Goal: Task Accomplishment & Management: Use online tool/utility

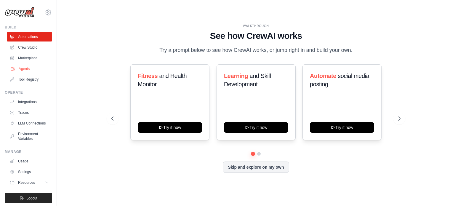
click at [24, 68] on link "Agents" at bounding box center [30, 68] width 45 height 9
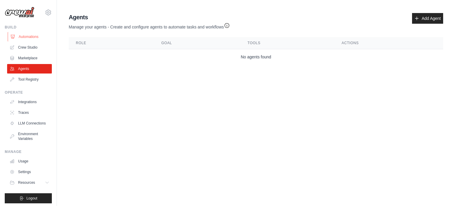
click at [19, 36] on link "Automations" at bounding box center [30, 36] width 45 height 9
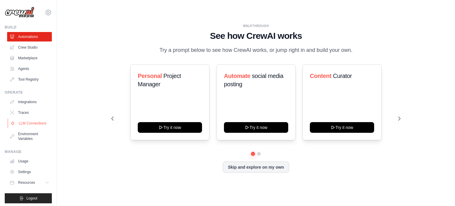
click at [24, 125] on link "LLM Connections" at bounding box center [30, 122] width 45 height 9
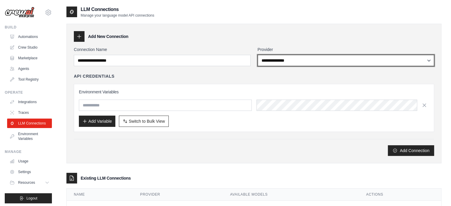
click at [278, 56] on select "**********" at bounding box center [345, 60] width 177 height 11
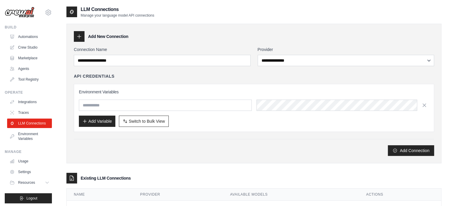
drag, startPoint x: 200, startPoint y: 43, endPoint x: 201, endPoint y: 45, distance: 3.2
click at [198, 43] on div "**********" at bounding box center [253, 94] width 375 height 140
click at [27, 103] on link "Integrations" at bounding box center [30, 101] width 45 height 9
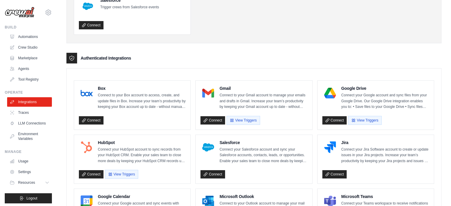
scroll to position [95, 0]
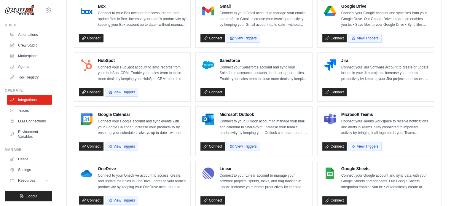
scroll to position [7, 0]
click at [24, 171] on link "Settings" at bounding box center [30, 169] width 45 height 9
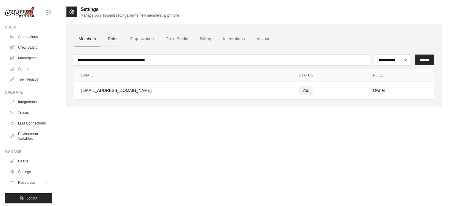
click at [111, 38] on link "Roles" at bounding box center [113, 39] width 20 height 16
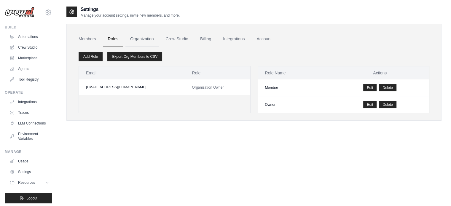
click at [140, 38] on link "Organization" at bounding box center [141, 39] width 33 height 16
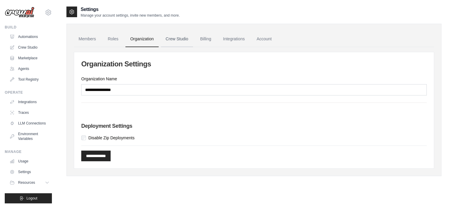
click at [175, 39] on link "Crew Studio" at bounding box center [177, 39] width 32 height 16
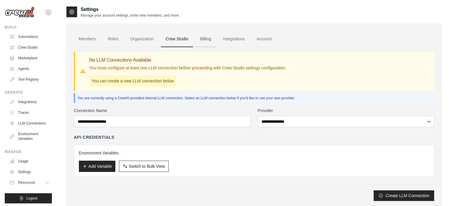
click at [207, 40] on link "Billing" at bounding box center [205, 39] width 20 height 16
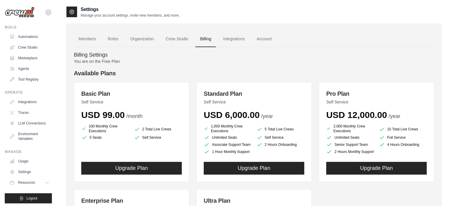
click at [294, 35] on ul "Members Roles Organization Crew Studio Billing Integrations Account" at bounding box center [254, 39] width 360 height 16
click at [266, 37] on link "Account" at bounding box center [263, 39] width 25 height 16
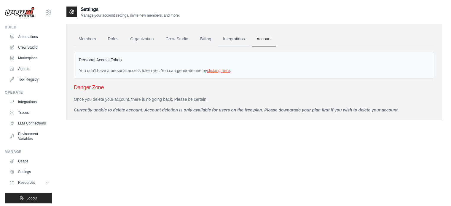
click at [236, 40] on link "Integrations" at bounding box center [233, 39] width 31 height 16
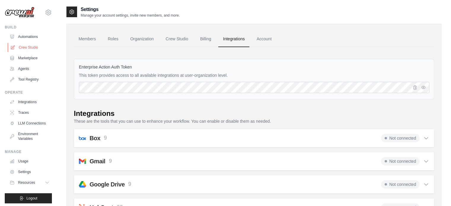
click at [21, 45] on link "Crew Studio" at bounding box center [30, 47] width 45 height 9
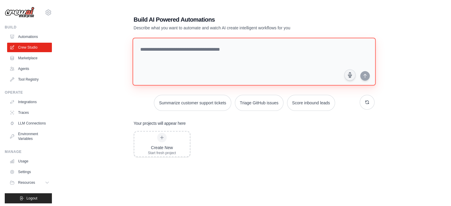
click at [205, 49] on textarea at bounding box center [253, 62] width 243 height 48
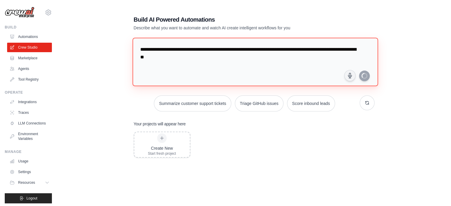
type textarea "**********"
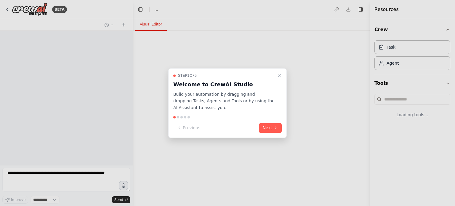
select select "****"
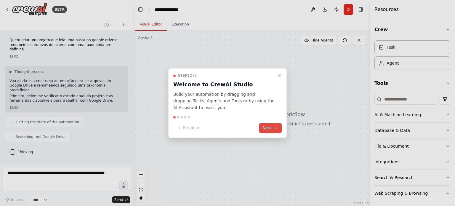
click at [273, 129] on button "Next" at bounding box center [270, 128] width 23 height 10
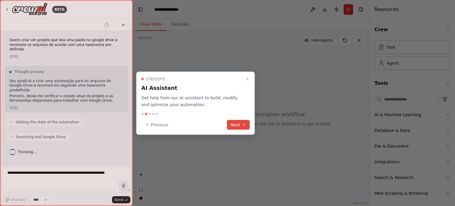
click at [242, 124] on icon at bounding box center [243, 124] width 5 height 5
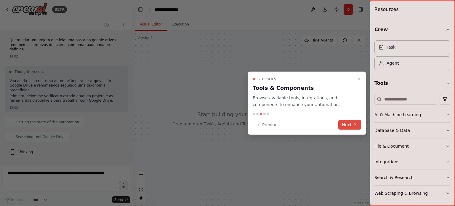
click at [352, 126] on button "Next" at bounding box center [349, 125] width 23 height 10
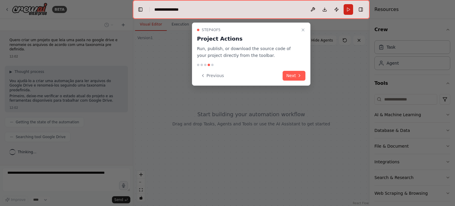
click at [294, 71] on button "Next" at bounding box center [294, 76] width 23 height 10
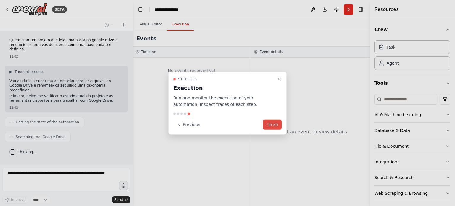
click at [278, 127] on button "Finish" at bounding box center [272, 125] width 19 height 10
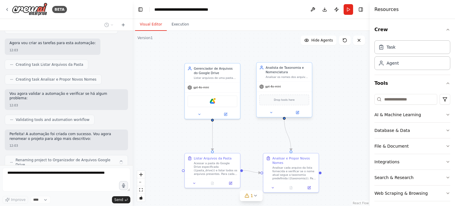
scroll to position [182, 0]
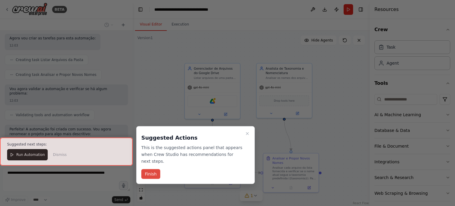
click at [154, 169] on button "Finish" at bounding box center [150, 174] width 19 height 10
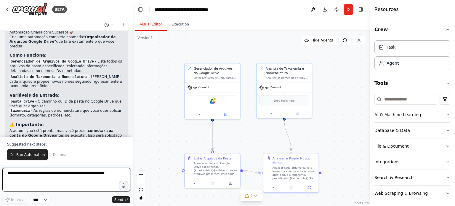
scroll to position [349, 0]
